Goal: Task Accomplishment & Management: Manage account settings

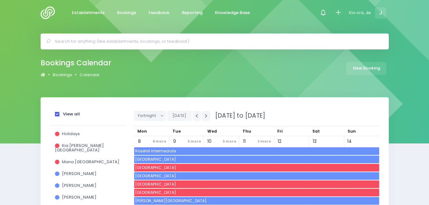
click at [51, 15] on img at bounding box center [50, 12] width 18 height 13
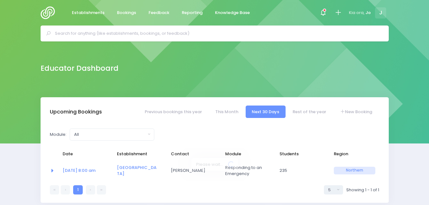
select select "5"
click at [323, 13] on span at bounding box center [322, 12] width 1 height 1
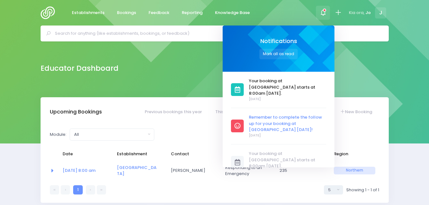
click at [275, 114] on span "Remember to complete the follow up for your booking at [GEOGRAPHIC_DATA] [DATE]!" at bounding box center [287, 123] width 77 height 19
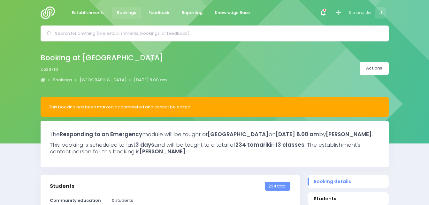
select select "5"
click at [322, 14] on icon at bounding box center [322, 12] width 7 height 7
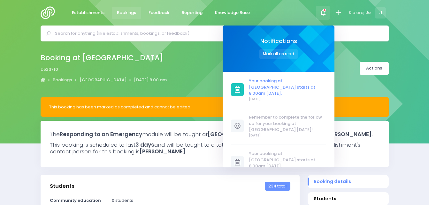
click at [281, 88] on span "Your booking at [GEOGRAPHIC_DATA] starts at 8:00am [DATE]." at bounding box center [287, 87] width 77 height 19
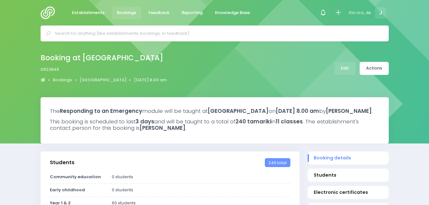
select select "5"
click at [346, 68] on link "Edit" at bounding box center [344, 68] width 21 height 13
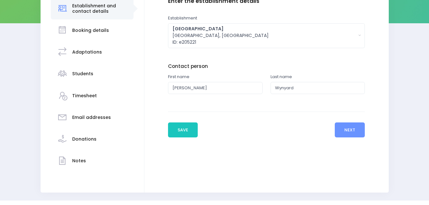
scroll to position [122, 0]
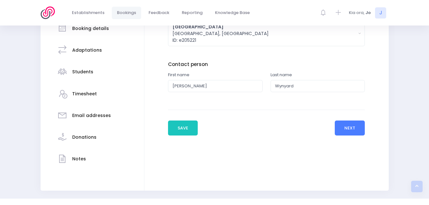
click at [350, 129] on button "Next" at bounding box center [350, 128] width 30 height 15
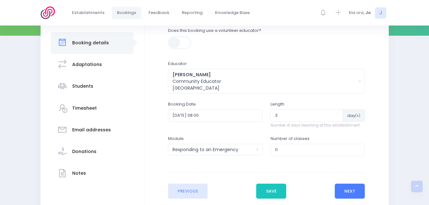
scroll to position [112, 0]
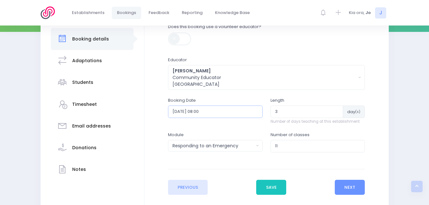
click at [209, 110] on input "2025-09-01 08:00" at bounding box center [215, 112] width 95 height 12
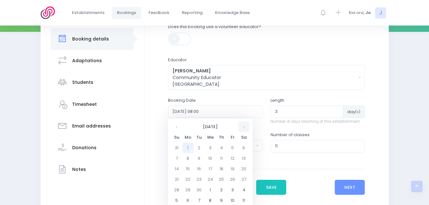
click at [246, 127] on th at bounding box center [243, 127] width 11 height 11
click at [244, 127] on th at bounding box center [243, 127] width 11 height 11
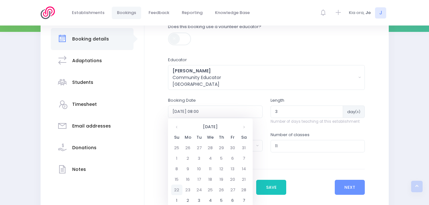
click at [178, 191] on td "22" at bounding box center [176, 190] width 11 height 11
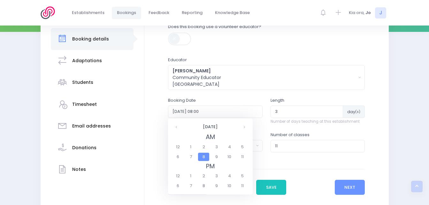
click at [203, 155] on span "8" at bounding box center [203, 157] width 11 height 8
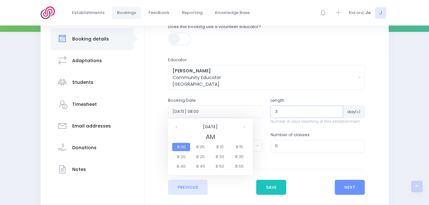
click at [288, 111] on input "3" at bounding box center [306, 112] width 73 height 12
click at [208, 110] on input "2025-09-01 08:00" at bounding box center [215, 112] width 95 height 12
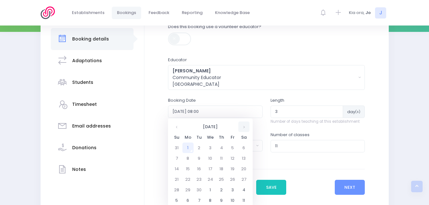
click at [245, 128] on th at bounding box center [243, 127] width 11 height 11
click at [243, 128] on th at bounding box center [243, 127] width 11 height 11
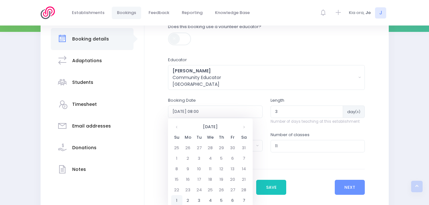
click at [177, 199] on td "1" at bounding box center [176, 200] width 11 height 11
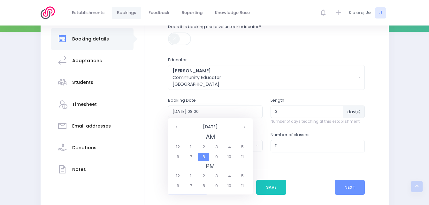
click at [205, 157] on span "8" at bounding box center [203, 157] width 11 height 8
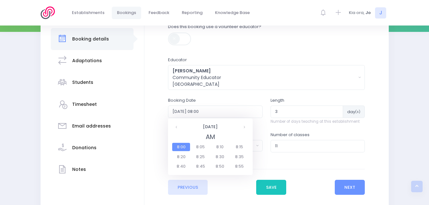
click at [186, 149] on span "8:00" at bounding box center [181, 147] width 18 height 8
type input "2026-03-01 08:00"
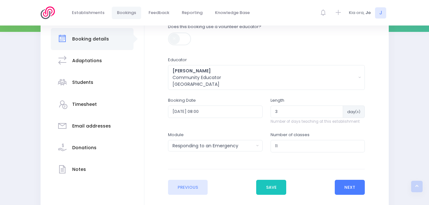
click at [352, 190] on button "Next" at bounding box center [350, 187] width 30 height 15
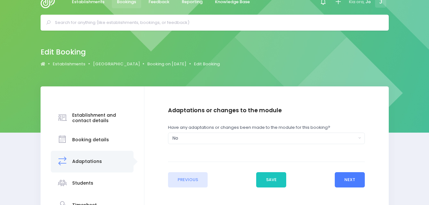
scroll to position [0, 0]
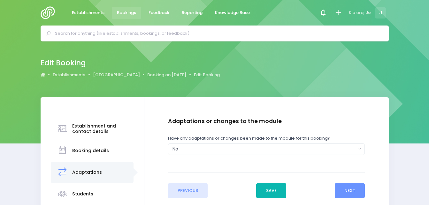
click at [271, 191] on button "Save" at bounding box center [271, 190] width 30 height 15
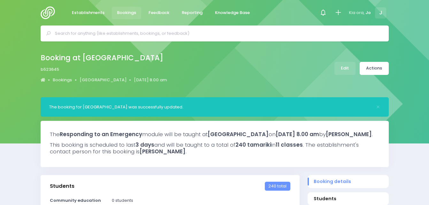
select select "5"
click at [47, 12] on img at bounding box center [50, 12] width 18 height 13
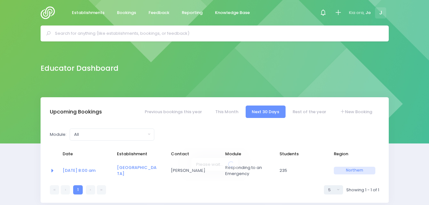
select select "5"
click at [159, 14] on span "Feedback" at bounding box center [158, 13] width 21 height 6
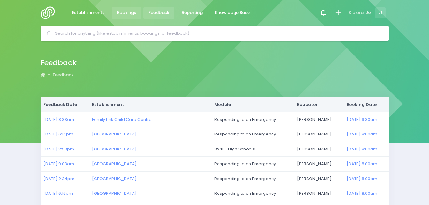
click at [125, 13] on span "Bookings" at bounding box center [126, 13] width 19 height 6
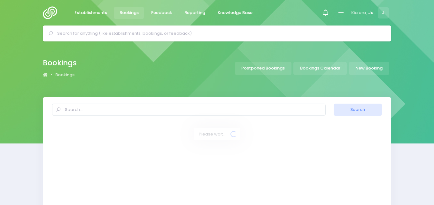
select select "20"
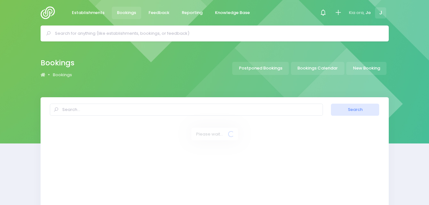
select select "20"
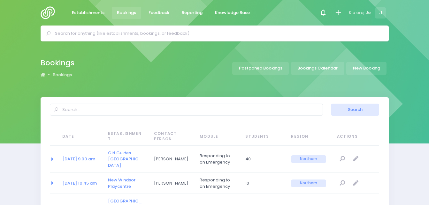
click at [42, 14] on img at bounding box center [50, 12] width 18 height 13
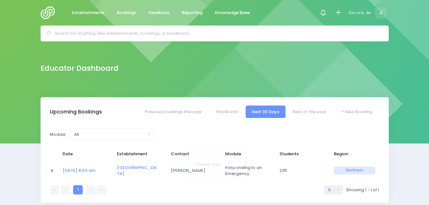
select select "5"
click at [305, 113] on link "Rest of the year" at bounding box center [309, 112] width 46 height 12
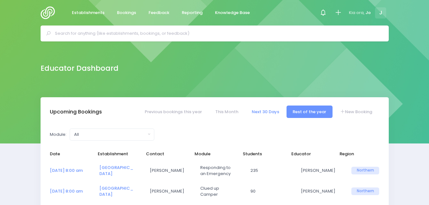
select select "5"
